Goal: Navigation & Orientation: Go to known website

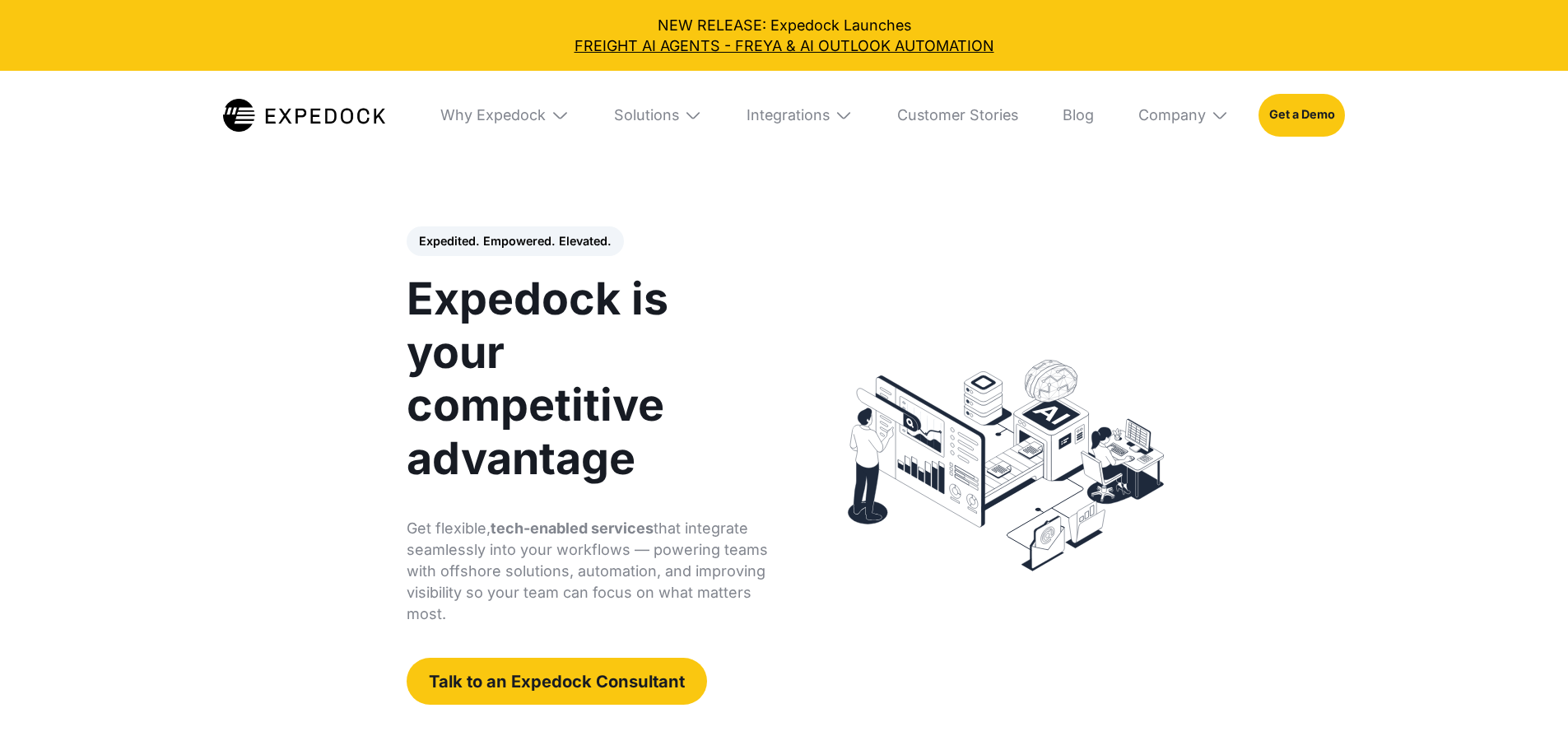
select select
click at [303, 116] on img at bounding box center [304, 115] width 163 height 33
select select
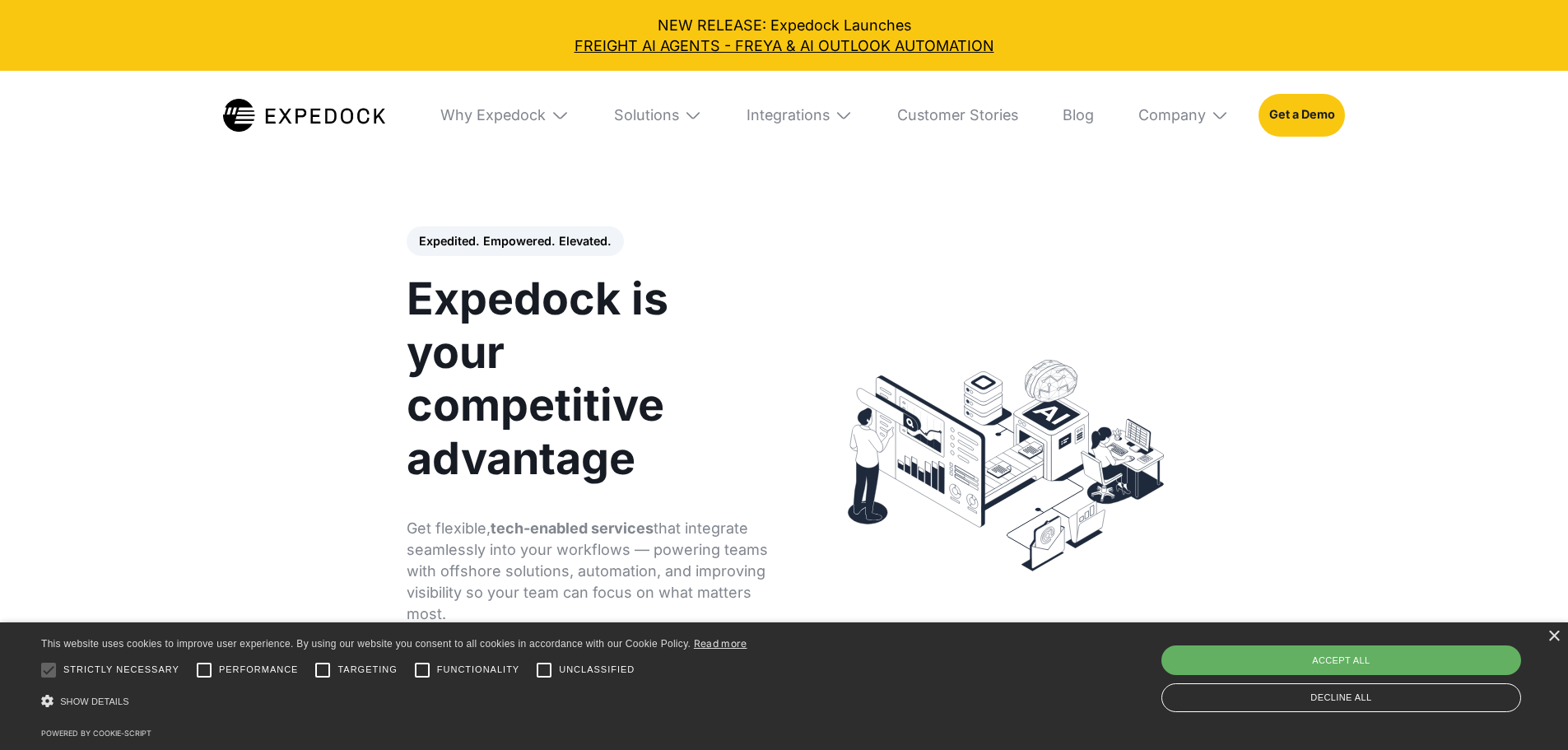
click at [1330, 654] on div "Accept all" at bounding box center [1341, 660] width 359 height 30
checkbox input "true"
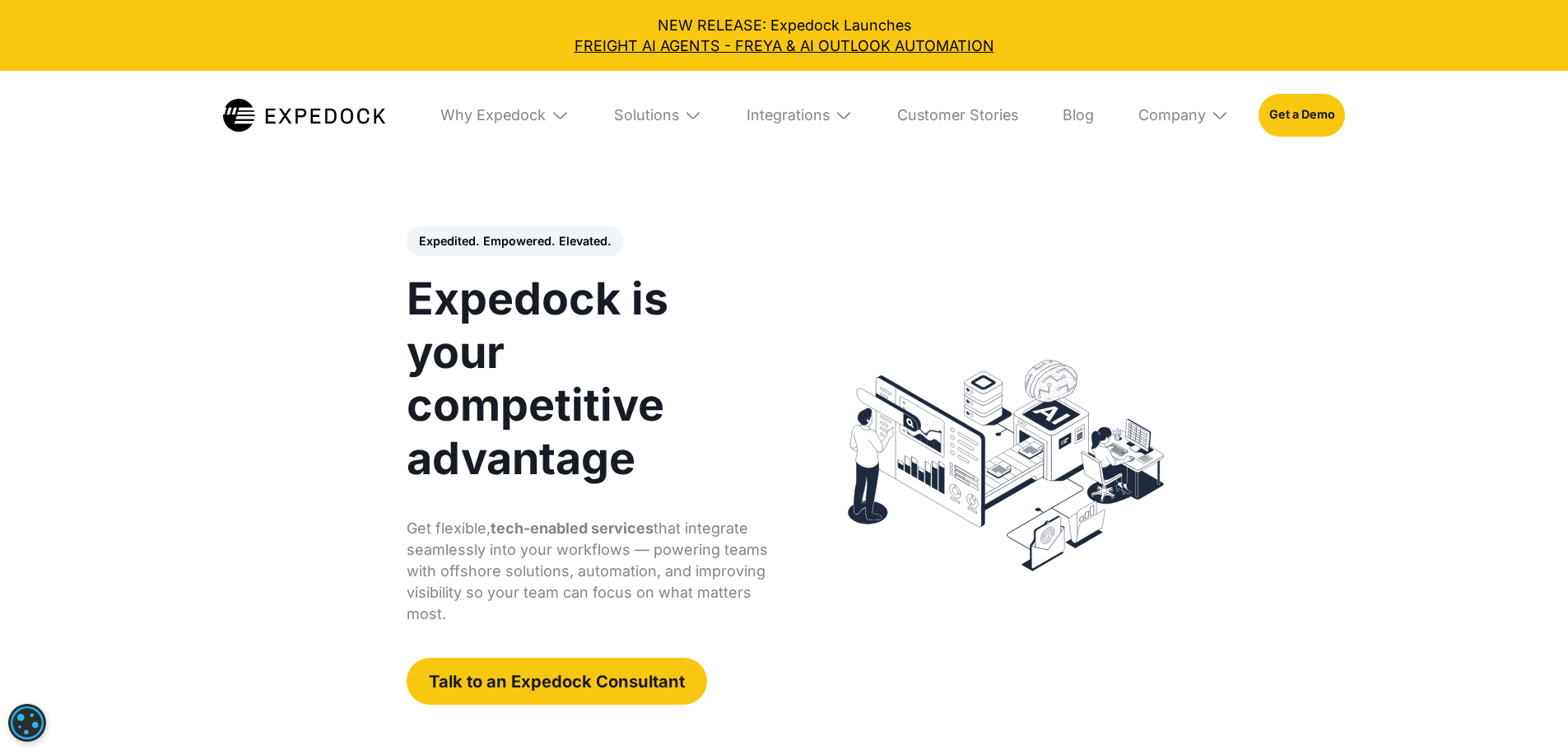
drag, startPoint x: 429, startPoint y: 249, endPoint x: 426, endPoint y: 257, distance: 8.5
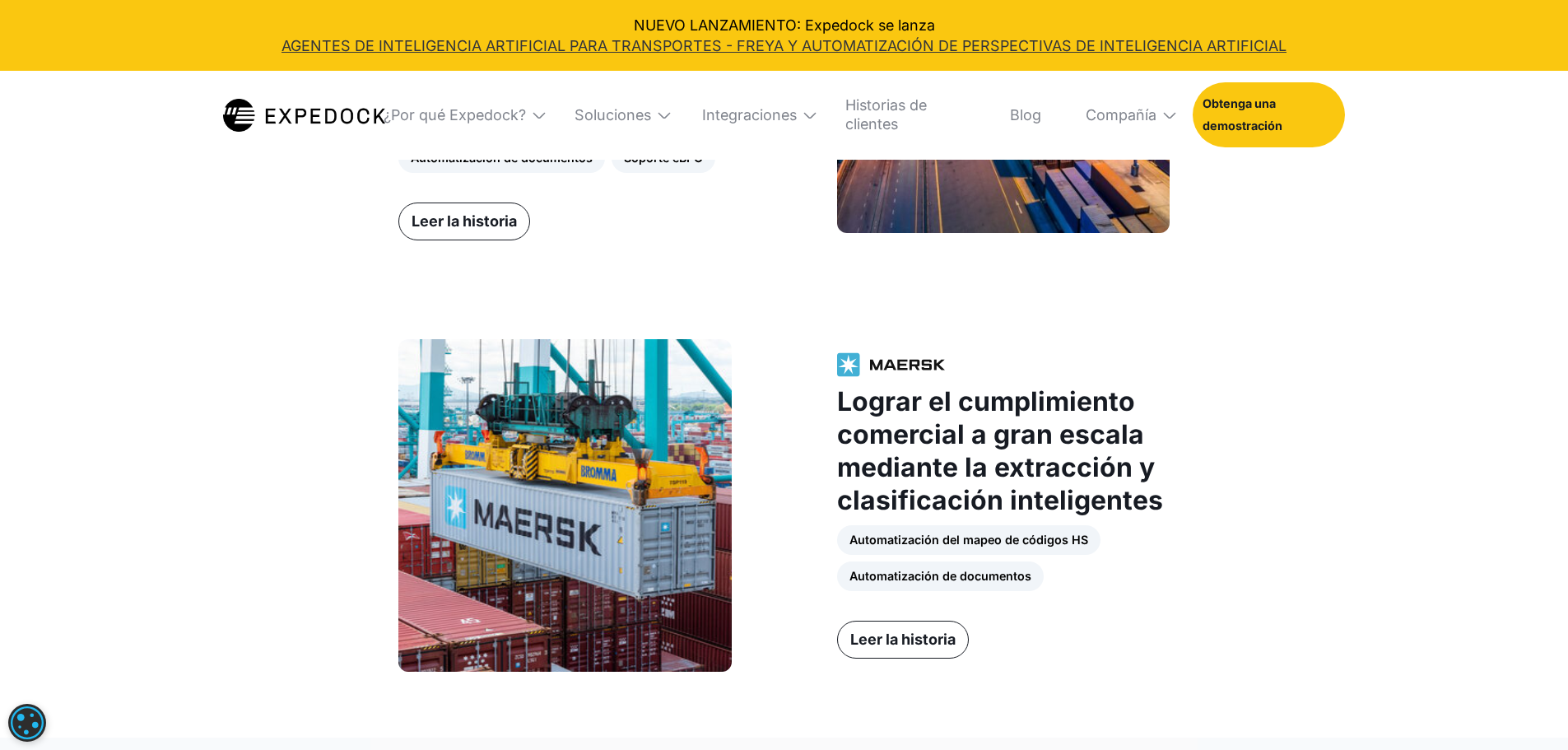
scroll to position [2060, 0]
